Goal: Information Seeking & Learning: Learn about a topic

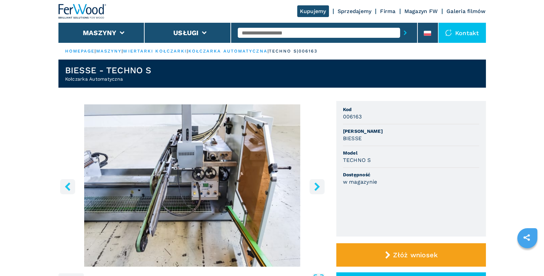
click at [289, 25] on div at bounding box center [324, 32] width 173 height 15
click at [290, 30] on input "text" at bounding box center [319, 33] width 162 height 10
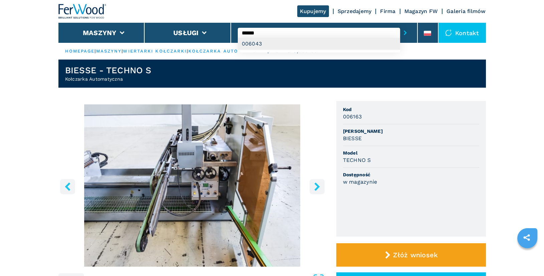
type input "******"
click at [302, 45] on div "006043" at bounding box center [319, 44] width 162 height 12
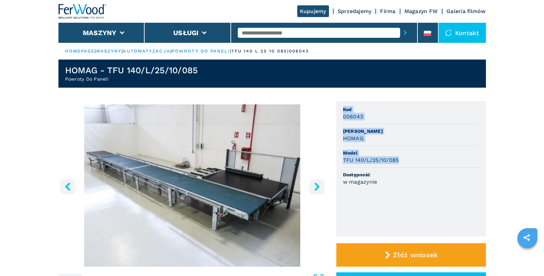
drag, startPoint x: 343, startPoint y: 108, endPoint x: 408, endPoint y: 158, distance: 82.0
click at [408, 158] on ul "Kod 006043 Marka HOMAG Model TFU 140/L/25/10/085 Dostępność w magazynie" at bounding box center [412, 168] width 150 height 135
copy ul "Kod 006043 Marka HOMAG Model TFU 140/L/25/10/085"
click at [259, 31] on input "text" at bounding box center [319, 33] width 162 height 10
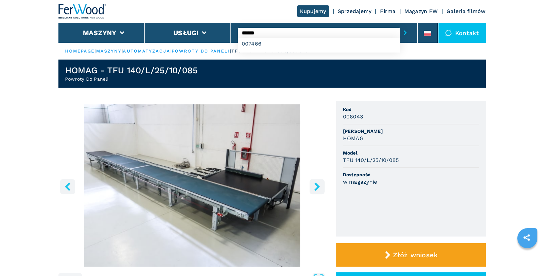
type input "******"
click at [400, 25] on button "submit-button" at bounding box center [405, 32] width 10 height 15
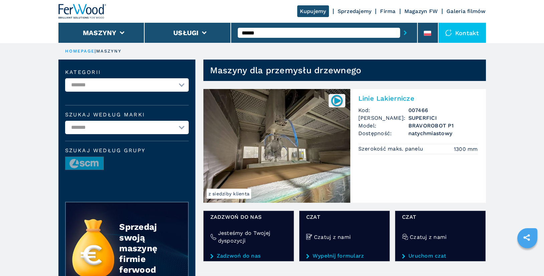
click at [389, 100] on h2 "Linie Lakiernicze" at bounding box center [419, 98] width 120 height 8
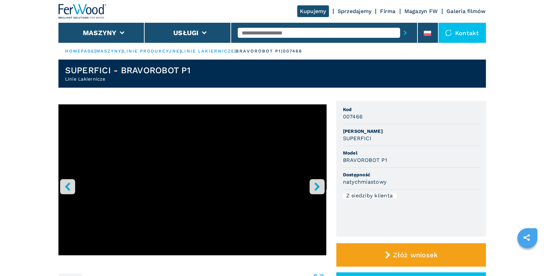
click at [319, 185] on icon "right-button" at bounding box center [317, 186] width 8 height 8
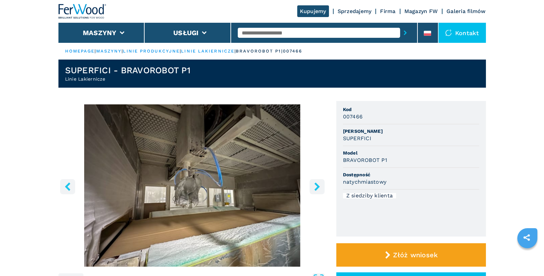
click at [318, 187] on icon "right-button" at bounding box center [316, 186] width 5 height 8
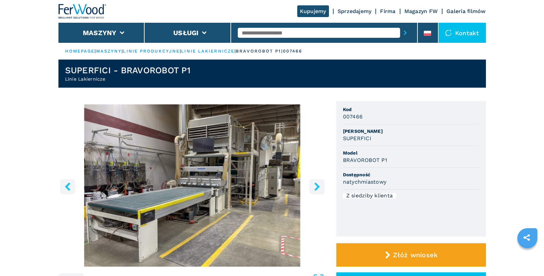
click at [318, 187] on icon "right-button" at bounding box center [316, 186] width 5 height 8
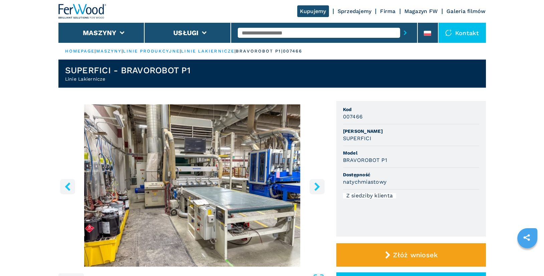
click at [318, 187] on icon "right-button" at bounding box center [316, 186] width 5 height 8
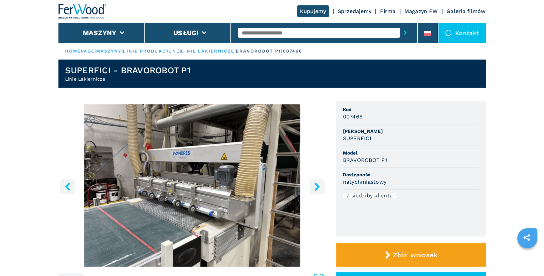
click at [295, 27] on div at bounding box center [324, 32] width 173 height 15
click at [299, 32] on input "text" at bounding box center [319, 33] width 162 height 10
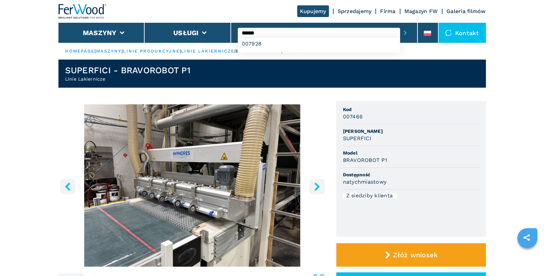
type input "******"
click at [400, 25] on button "submit-button" at bounding box center [405, 32] width 10 height 15
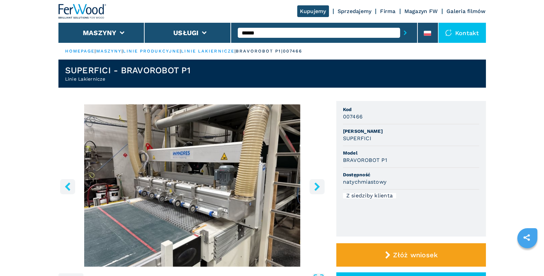
click at [400, 25] on button "submit-button" at bounding box center [405, 32] width 10 height 15
click at [268, 33] on input "******" at bounding box center [319, 33] width 162 height 10
click at [400, 25] on button "submit-button" at bounding box center [405, 32] width 10 height 15
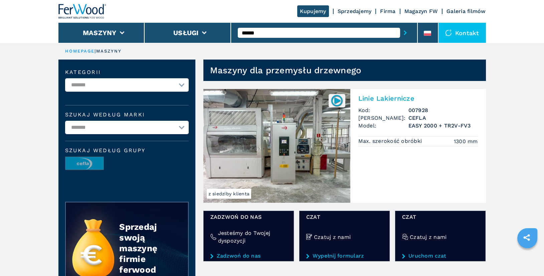
click at [384, 97] on h2 "Linie Lakiernicze" at bounding box center [419, 98] width 120 height 8
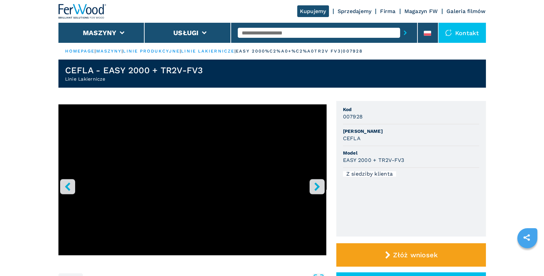
click at [265, 32] on input "text" at bounding box center [319, 33] width 162 height 10
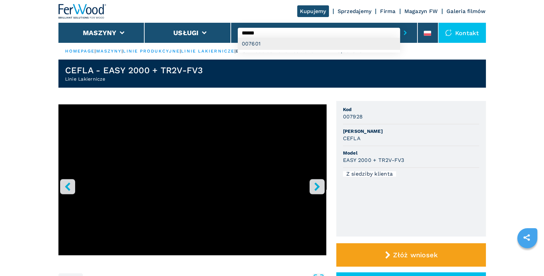
click at [274, 42] on div "007601" at bounding box center [319, 44] width 162 height 12
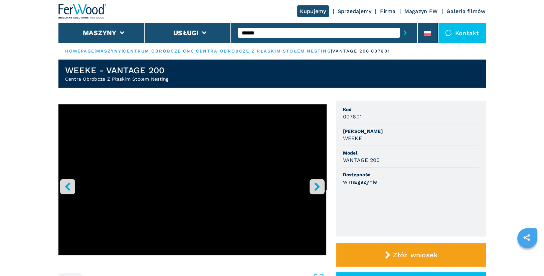
click at [281, 35] on input "******" at bounding box center [319, 33] width 162 height 10
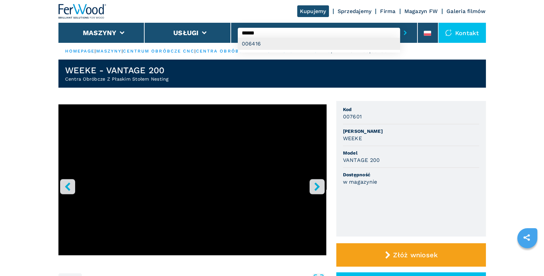
type input "******"
click at [296, 45] on div "006416" at bounding box center [319, 44] width 162 height 12
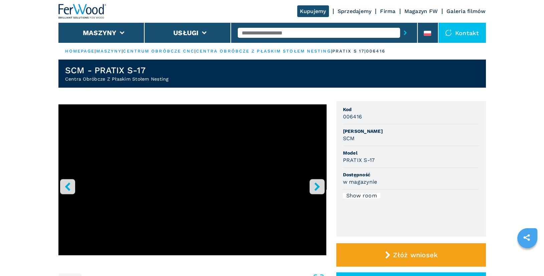
click at [273, 33] on input "text" at bounding box center [319, 33] width 162 height 10
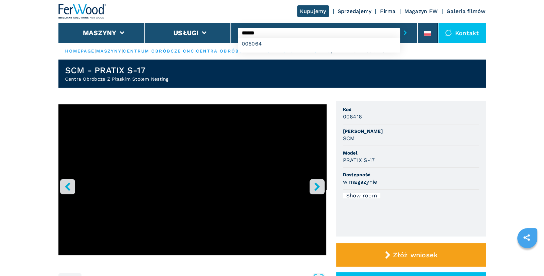
type input "******"
click at [400, 25] on button "submit-button" at bounding box center [405, 32] width 10 height 15
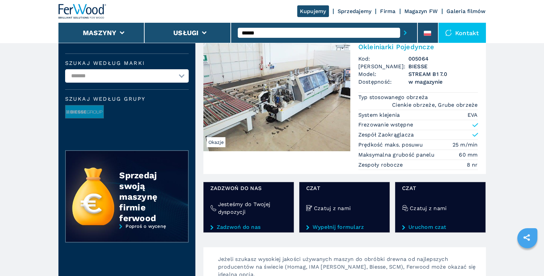
scroll to position [80, 0]
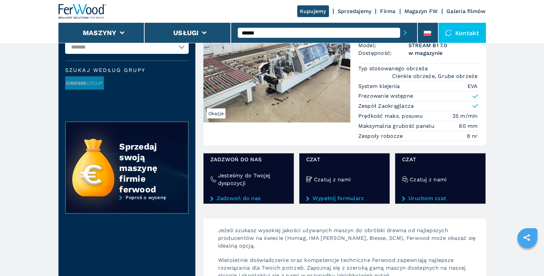
drag, startPoint x: 268, startPoint y: 31, endPoint x: 232, endPoint y: 28, distance: 36.6
click at [232, 28] on div "******" at bounding box center [324, 33] width 187 height 20
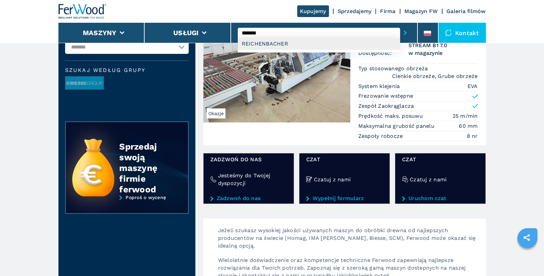
click at [304, 41] on div "REICHENBACHER" at bounding box center [319, 44] width 162 height 12
type input "**********"
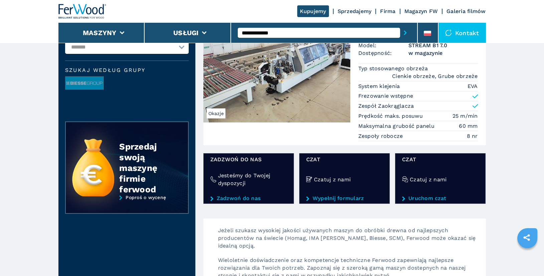
scroll to position [0, 0]
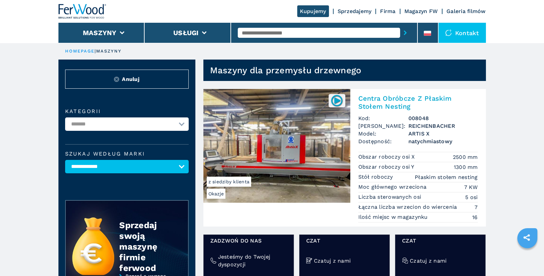
click at [388, 100] on h2 "Centra Obróbcze Z Płaskim Stołem Nesting" at bounding box center [419, 102] width 120 height 16
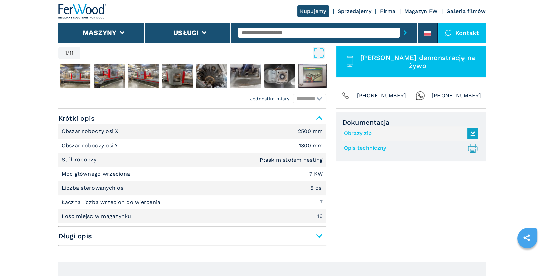
scroll to position [227, 0]
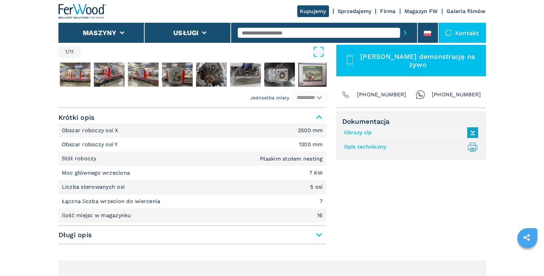
click at [315, 235] on span "Długi opis" at bounding box center [192, 235] width 268 height 12
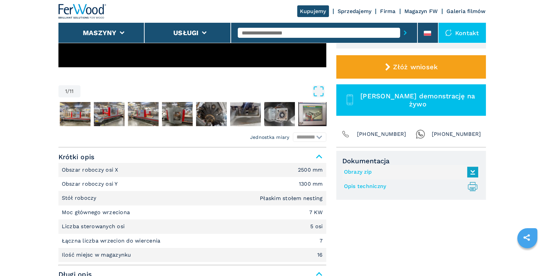
scroll to position [0, 0]
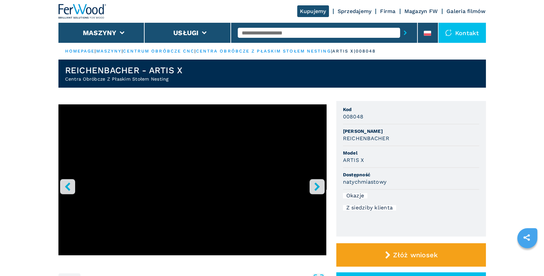
click at [313, 188] on icon "right-button" at bounding box center [317, 186] width 8 height 8
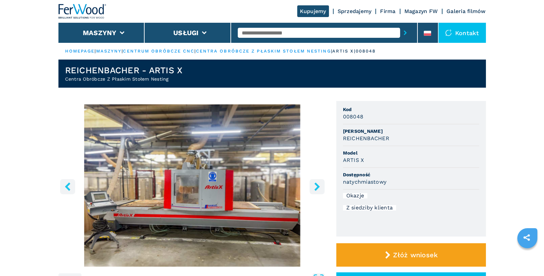
click at [316, 186] on icon "right-button" at bounding box center [317, 186] width 8 height 8
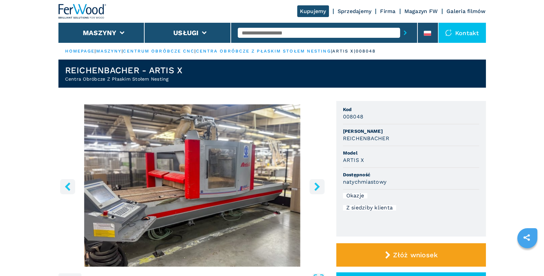
click at [316, 186] on icon "right-button" at bounding box center [317, 186] width 8 height 8
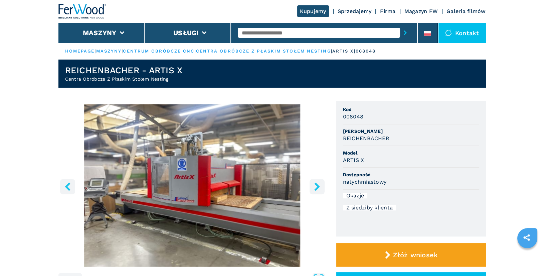
click at [314, 185] on icon "right-button" at bounding box center [317, 186] width 8 height 8
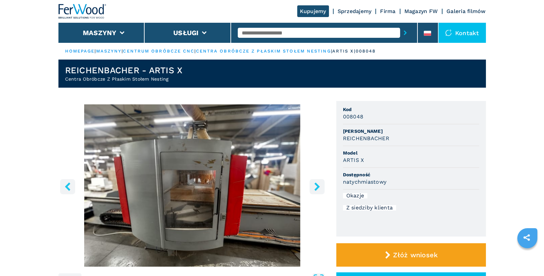
click at [315, 186] on icon "right-button" at bounding box center [317, 186] width 8 height 8
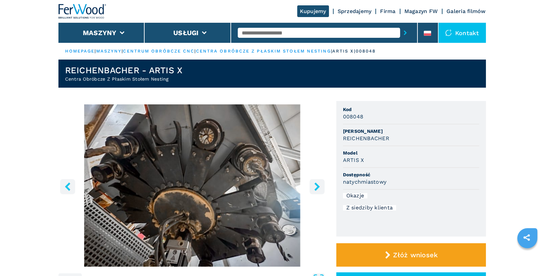
click at [315, 186] on icon "right-button" at bounding box center [317, 186] width 8 height 8
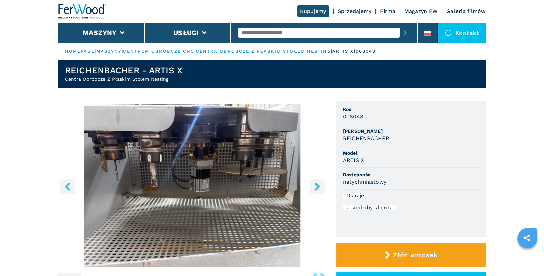
click at [315, 186] on icon "right-button" at bounding box center [317, 186] width 8 height 8
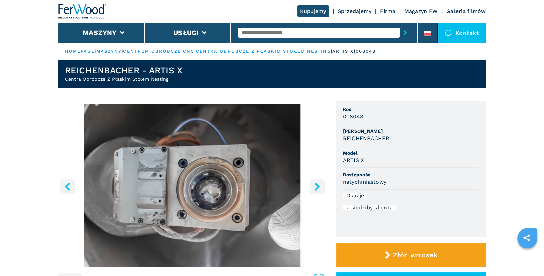
click at [315, 186] on icon "right-button" at bounding box center [317, 186] width 8 height 8
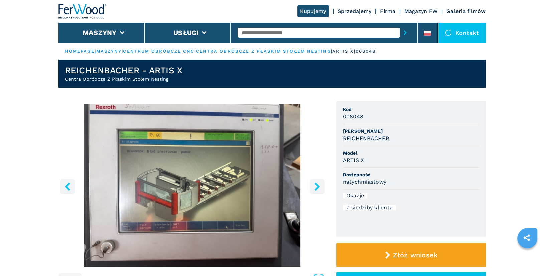
click at [315, 186] on icon "right-button" at bounding box center [317, 186] width 8 height 8
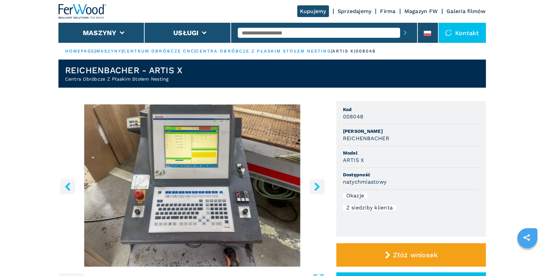
click at [315, 186] on icon "right-button" at bounding box center [317, 186] width 8 height 8
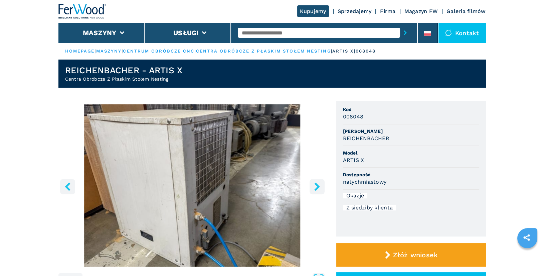
click at [315, 186] on icon "right-button" at bounding box center [317, 186] width 8 height 8
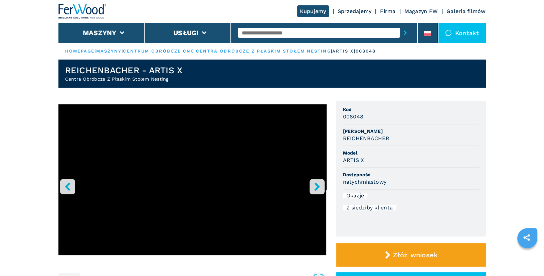
click at [315, 186] on icon "right-button" at bounding box center [317, 186] width 8 height 8
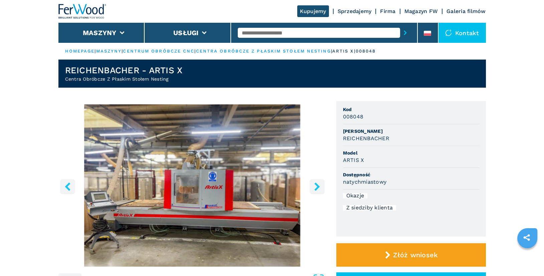
click at [315, 186] on icon "right-button" at bounding box center [317, 186] width 8 height 8
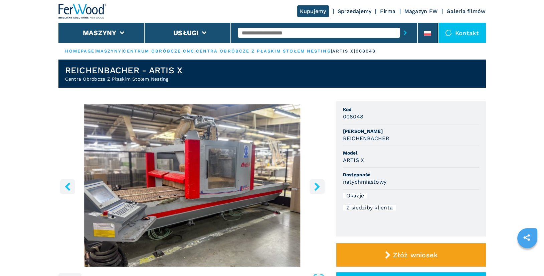
click at [315, 186] on icon "right-button" at bounding box center [317, 186] width 8 height 8
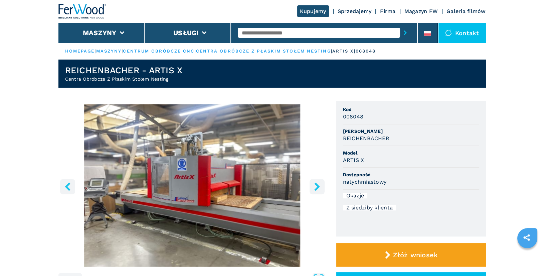
click at [315, 186] on icon "right-button" at bounding box center [317, 186] width 8 height 8
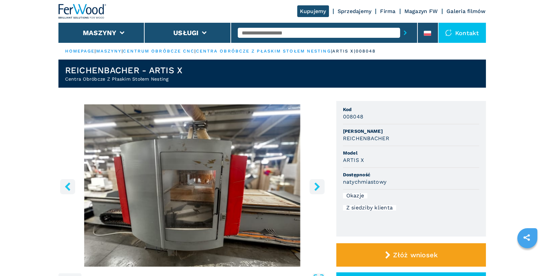
click at [315, 186] on icon "right-button" at bounding box center [317, 186] width 8 height 8
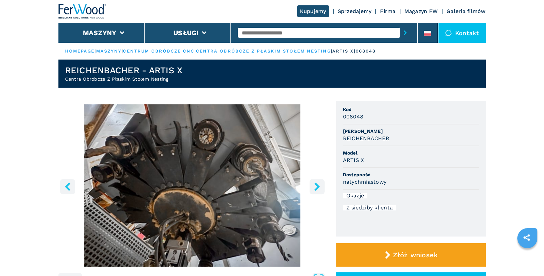
click at [315, 186] on icon "right-button" at bounding box center [317, 186] width 8 height 8
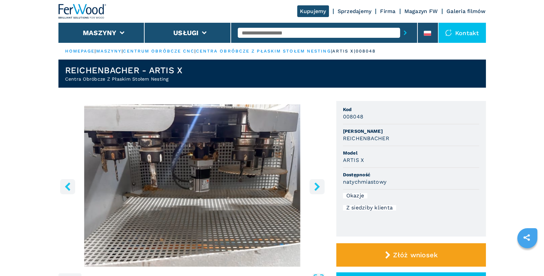
click at [315, 186] on icon "right-button" at bounding box center [317, 186] width 8 height 8
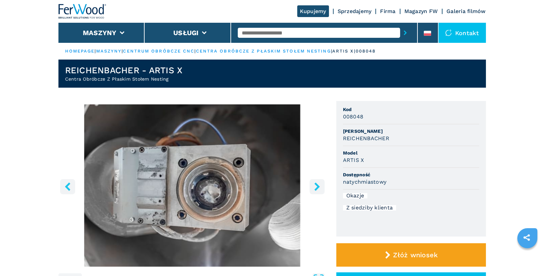
click at [315, 186] on icon "right-button" at bounding box center [317, 186] width 8 height 8
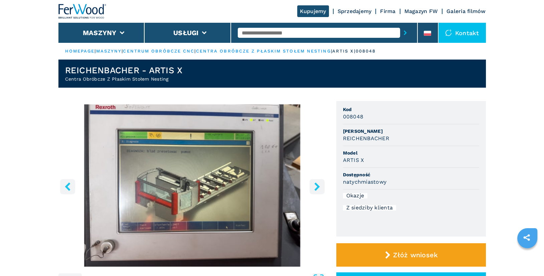
click at [315, 186] on icon "right-button" at bounding box center [317, 186] width 8 height 8
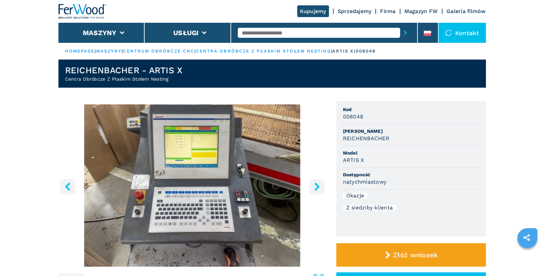
click at [315, 186] on icon "right-button" at bounding box center [317, 186] width 8 height 8
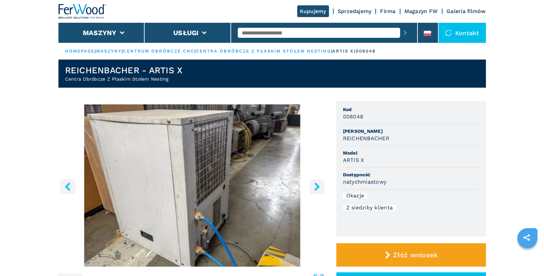
click at [315, 186] on icon "right-button" at bounding box center [317, 186] width 8 height 8
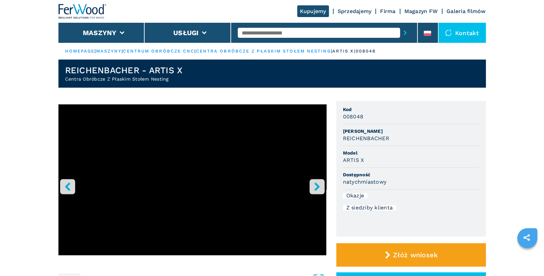
click at [315, 186] on icon "right-button" at bounding box center [317, 186] width 8 height 8
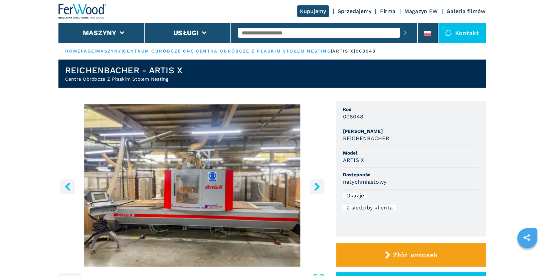
click at [315, 186] on icon "right-button" at bounding box center [317, 186] width 8 height 8
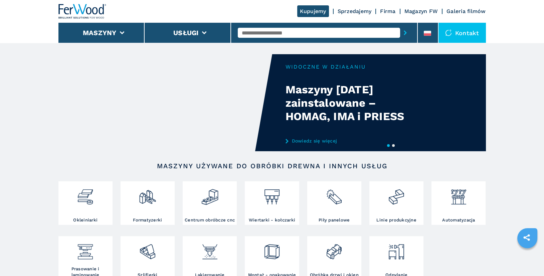
click at [292, 30] on input "text" at bounding box center [319, 33] width 162 height 10
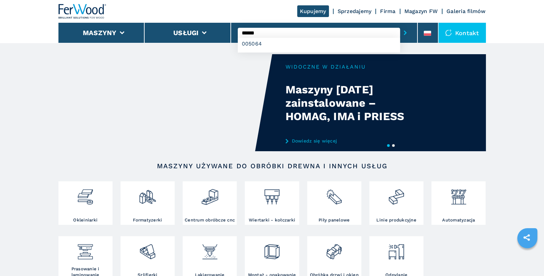
type input "******"
click at [400, 25] on button "submit-button" at bounding box center [405, 32] width 10 height 15
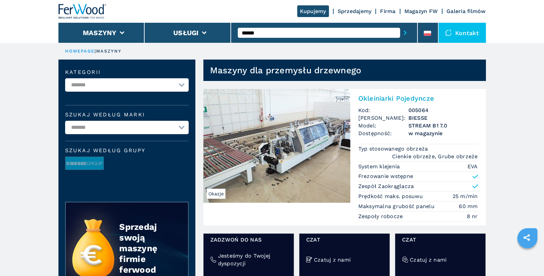
click at [405, 99] on h2 "Okleiniarki Pojedyncze" at bounding box center [419, 98] width 120 height 8
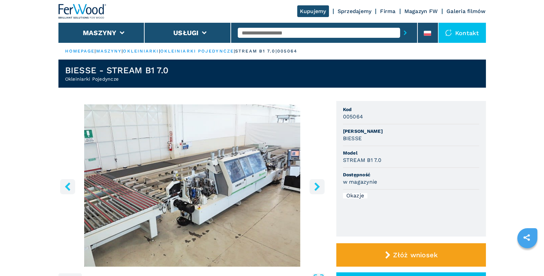
click at [315, 190] on icon "right-button" at bounding box center [316, 186] width 5 height 8
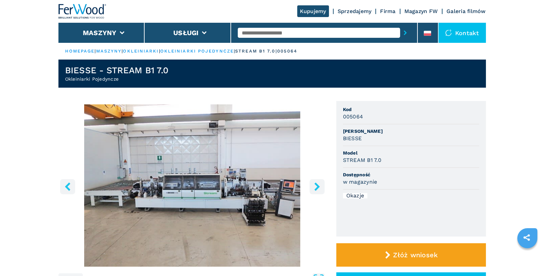
click at [314, 188] on icon "right-button" at bounding box center [317, 186] width 8 height 8
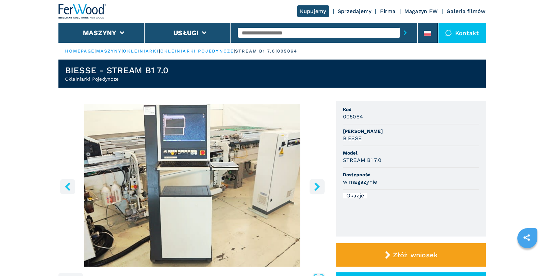
click at [314, 188] on icon "right-button" at bounding box center [317, 186] width 8 height 8
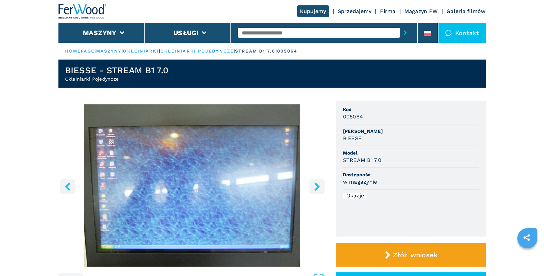
click at [314, 188] on icon "right-button" at bounding box center [317, 186] width 8 height 8
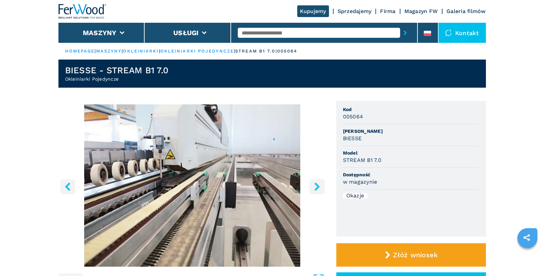
click at [314, 188] on icon "right-button" at bounding box center [317, 186] width 8 height 8
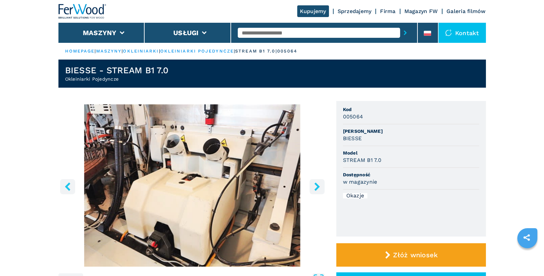
click at [314, 188] on icon "right-button" at bounding box center [317, 186] width 8 height 8
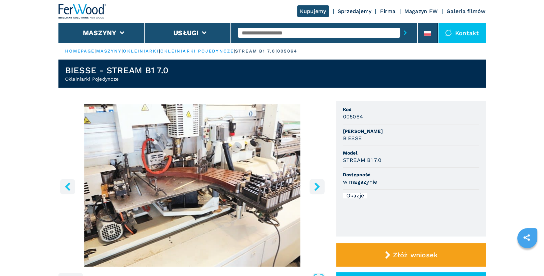
click at [314, 188] on icon "right-button" at bounding box center [317, 186] width 8 height 8
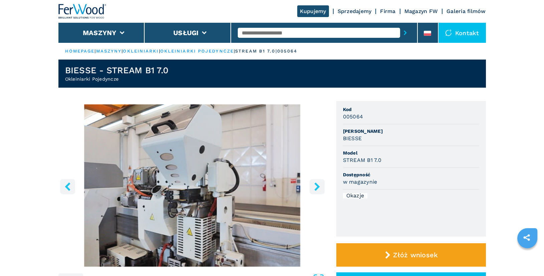
click at [314, 188] on icon "right-button" at bounding box center [317, 186] width 8 height 8
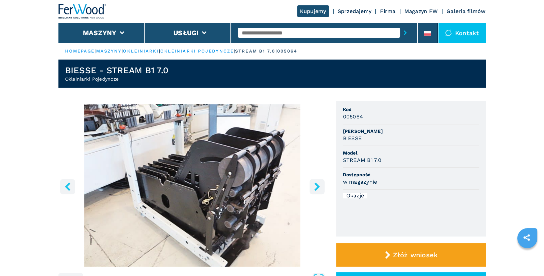
click at [314, 188] on icon "right-button" at bounding box center [317, 186] width 8 height 8
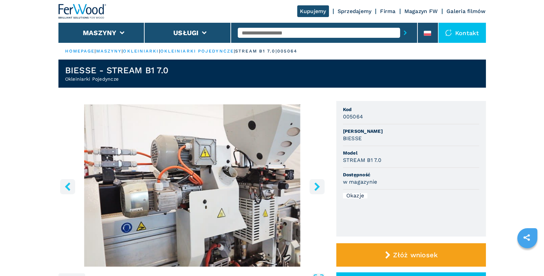
click at [314, 188] on icon "right-button" at bounding box center [317, 186] width 8 height 8
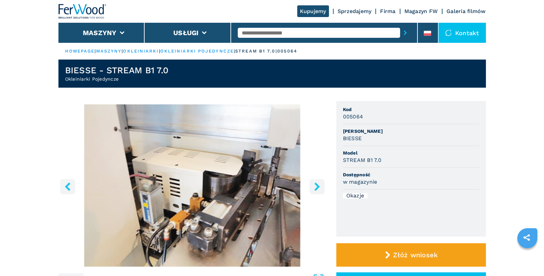
click at [314, 188] on icon "right-button" at bounding box center [317, 186] width 8 height 8
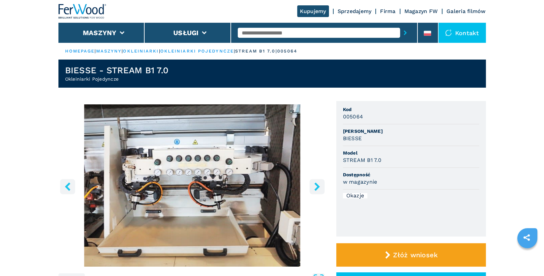
click at [314, 188] on icon "right-button" at bounding box center [317, 186] width 8 height 8
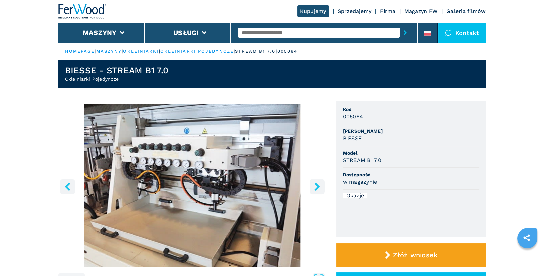
click at [314, 188] on icon "right-button" at bounding box center [317, 186] width 8 height 8
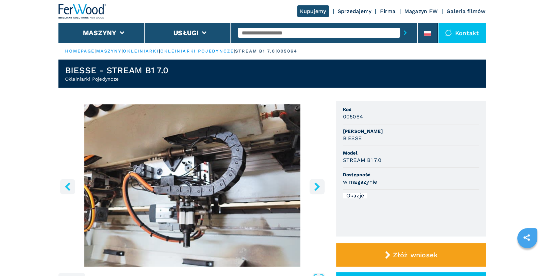
click at [314, 188] on icon "right-button" at bounding box center [317, 186] width 8 height 8
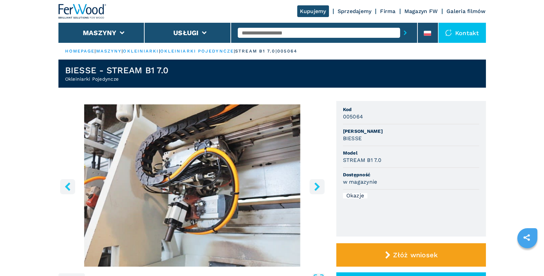
click at [314, 188] on icon "right-button" at bounding box center [317, 186] width 8 height 8
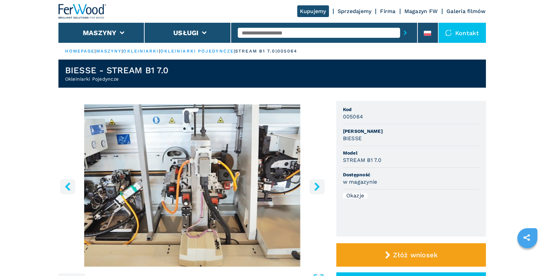
click at [314, 188] on icon "right-button" at bounding box center [317, 186] width 8 height 8
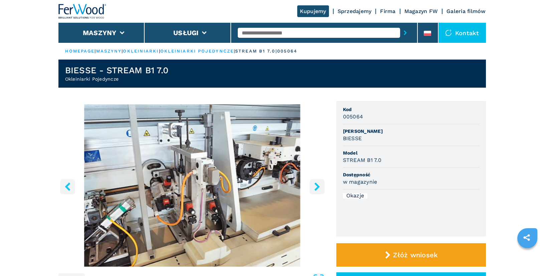
click at [314, 188] on icon "right-button" at bounding box center [317, 186] width 8 height 8
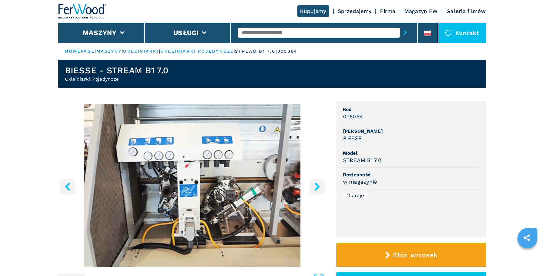
click at [314, 188] on icon "right-button" at bounding box center [317, 186] width 8 height 8
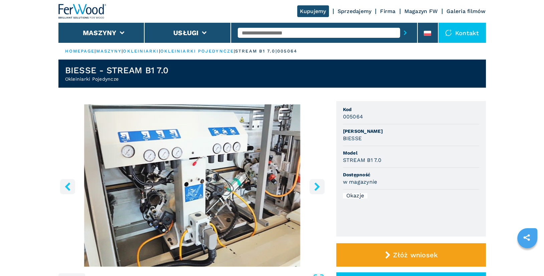
click at [314, 188] on icon "right-button" at bounding box center [317, 186] width 8 height 8
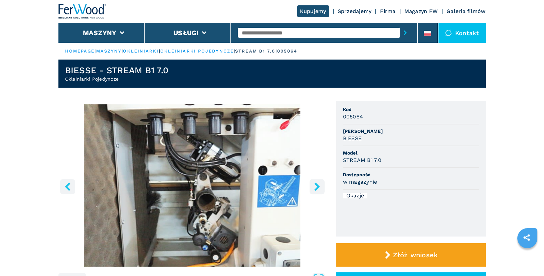
click at [314, 188] on icon "right-button" at bounding box center [317, 186] width 8 height 8
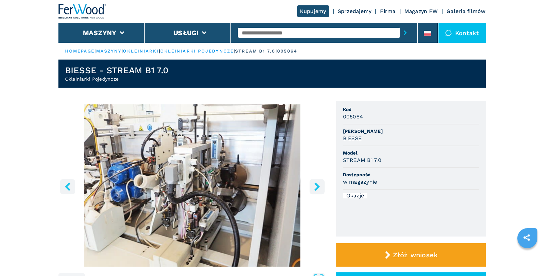
click at [316, 189] on icon "right-button" at bounding box center [316, 186] width 5 height 8
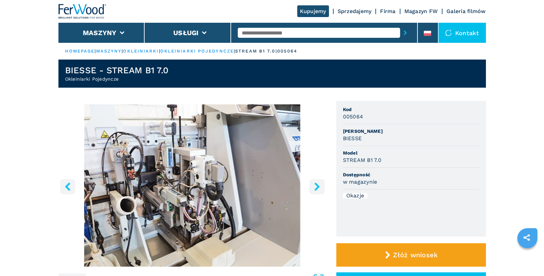
click at [316, 189] on icon "right-button" at bounding box center [316, 186] width 5 height 8
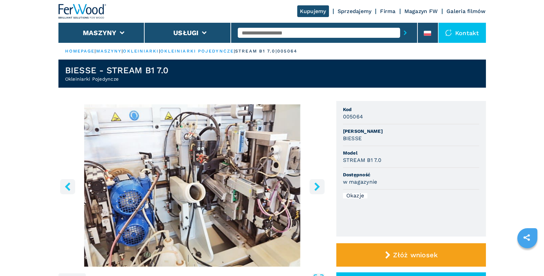
click at [316, 189] on icon "right-button" at bounding box center [316, 186] width 5 height 8
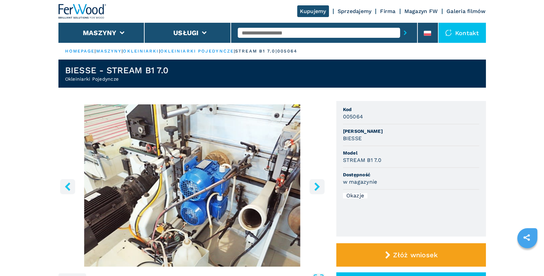
click at [316, 189] on icon "right-button" at bounding box center [316, 186] width 5 height 8
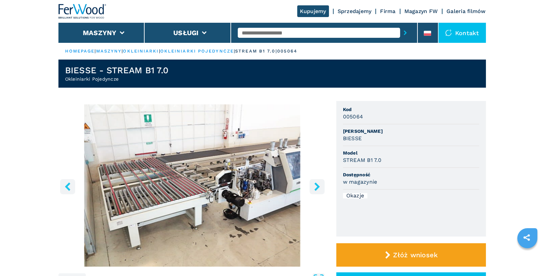
click at [316, 189] on icon "right-button" at bounding box center [316, 186] width 5 height 8
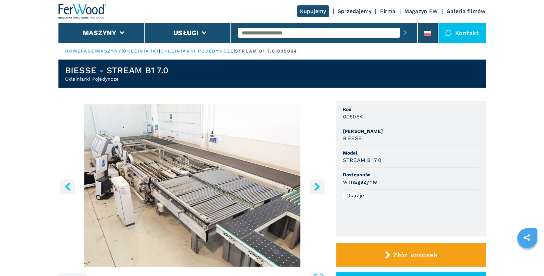
click at [316, 189] on icon "right-button" at bounding box center [316, 186] width 5 height 8
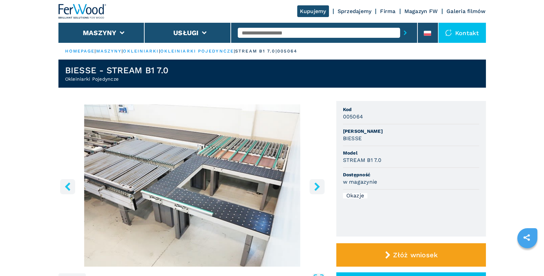
click at [313, 187] on icon "right-button" at bounding box center [317, 186] width 8 height 8
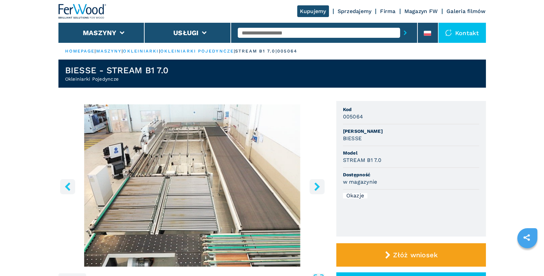
click at [313, 187] on icon "right-button" at bounding box center [317, 186] width 8 height 8
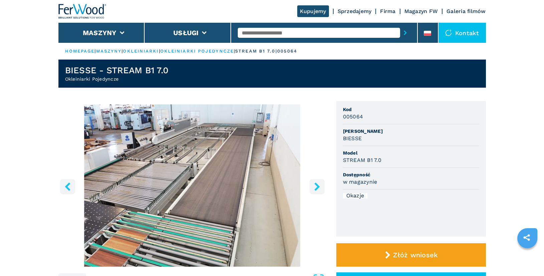
click at [313, 187] on icon "right-button" at bounding box center [317, 186] width 8 height 8
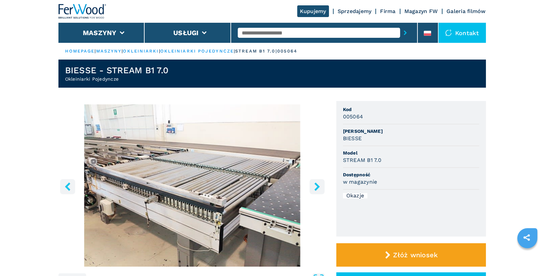
click at [313, 187] on icon "right-button" at bounding box center [317, 186] width 8 height 8
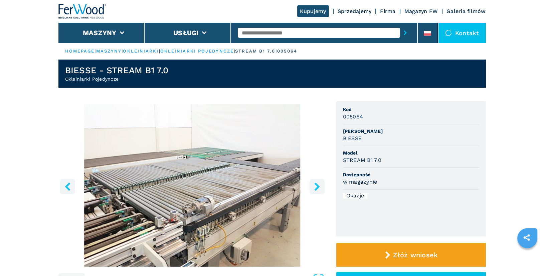
click at [313, 187] on icon "right-button" at bounding box center [317, 186] width 8 height 8
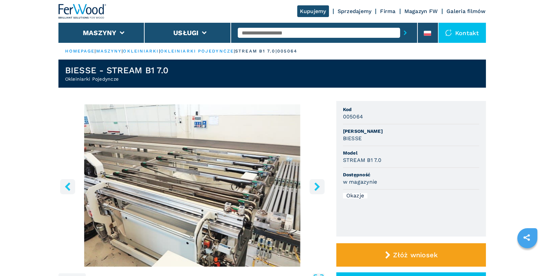
click at [313, 187] on icon "right-button" at bounding box center [317, 186] width 8 height 8
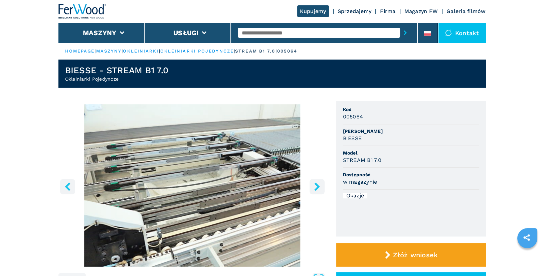
click at [313, 187] on icon "right-button" at bounding box center [317, 186] width 8 height 8
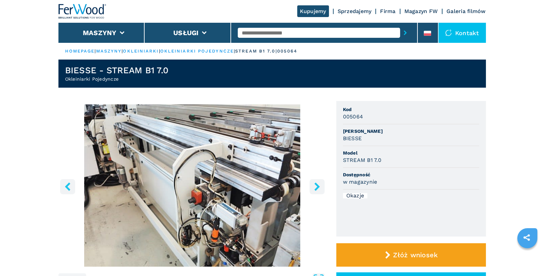
click at [313, 187] on icon "right-button" at bounding box center [317, 186] width 8 height 8
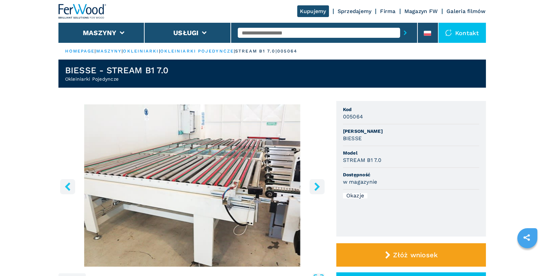
click at [313, 187] on icon "right-button" at bounding box center [317, 186] width 8 height 8
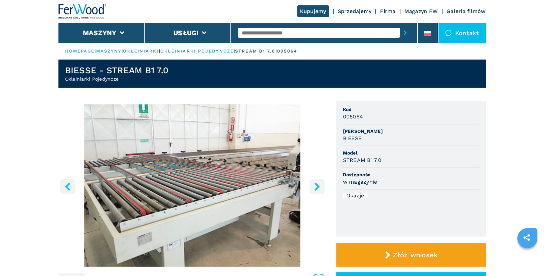
click at [313, 187] on icon "right-button" at bounding box center [317, 186] width 8 height 8
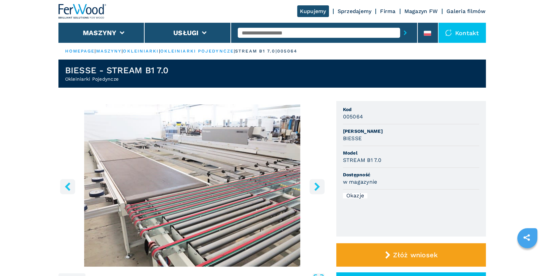
click at [319, 186] on icon "right-button" at bounding box center [316, 186] width 5 height 8
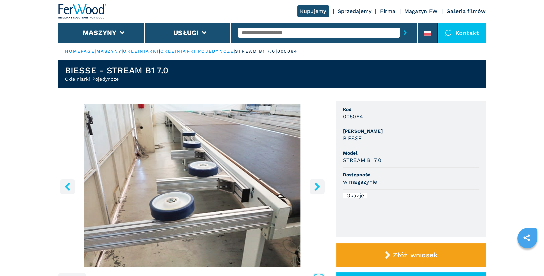
click at [317, 186] on icon "right-button" at bounding box center [317, 186] width 8 height 8
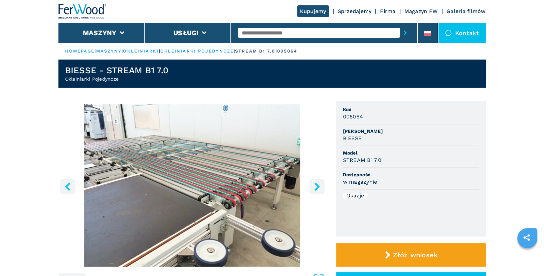
click at [317, 186] on icon "right-button" at bounding box center [317, 186] width 8 height 8
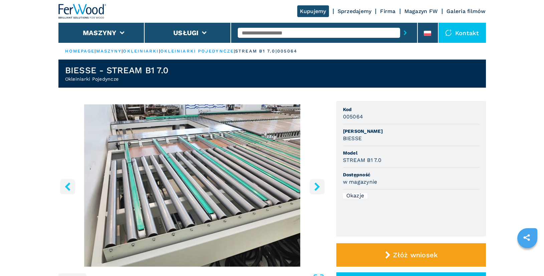
click at [317, 186] on icon "right-button" at bounding box center [317, 186] width 8 height 8
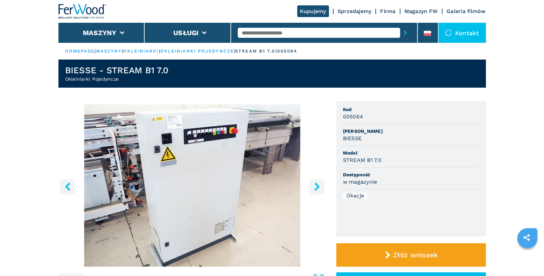
click at [317, 186] on icon "right-button" at bounding box center [317, 186] width 8 height 8
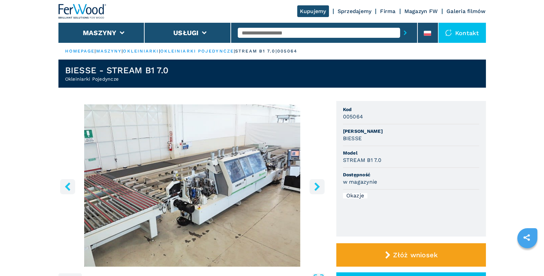
click at [317, 186] on icon "right-button" at bounding box center [317, 186] width 8 height 8
